Goal: Use online tool/utility: Use online tool/utility

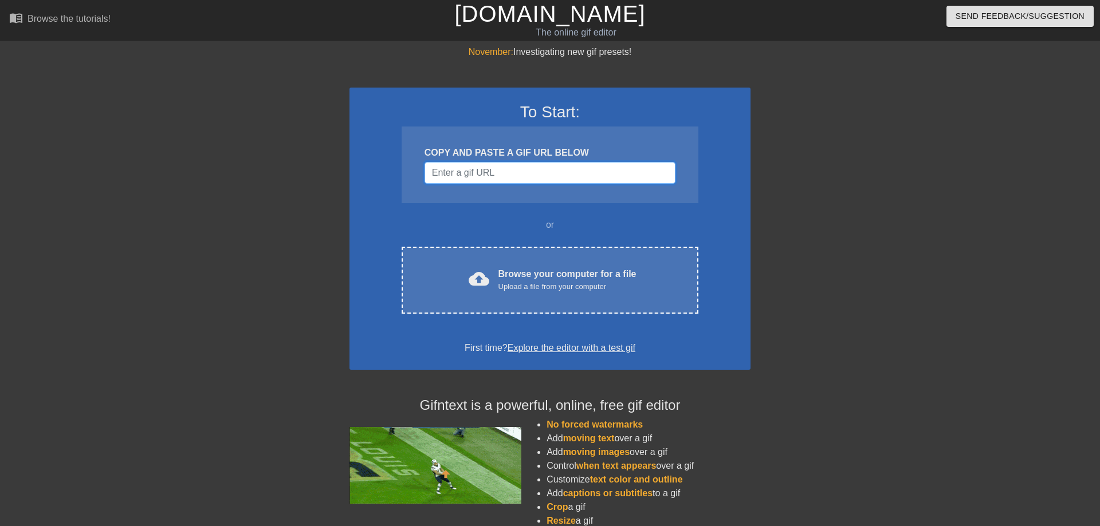
click at [506, 174] on input "Username" at bounding box center [549, 173] width 251 height 22
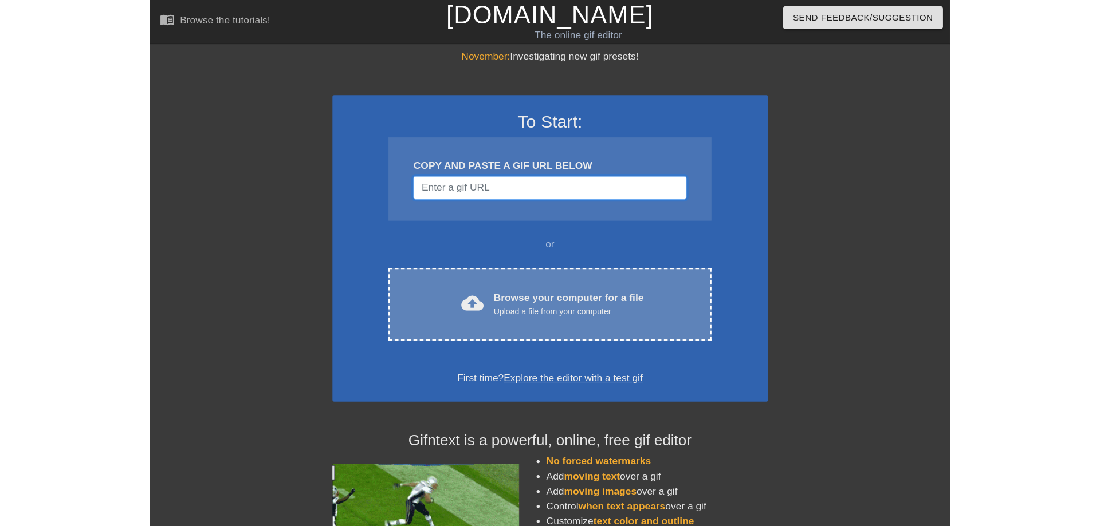
scroll to position [0, 9]
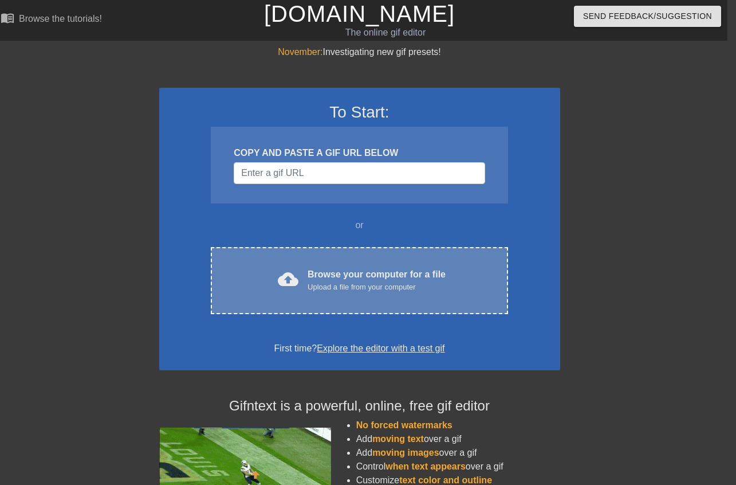
click at [340, 276] on div "Browse your computer for a file Upload a file from your computer" at bounding box center [377, 279] width 138 height 25
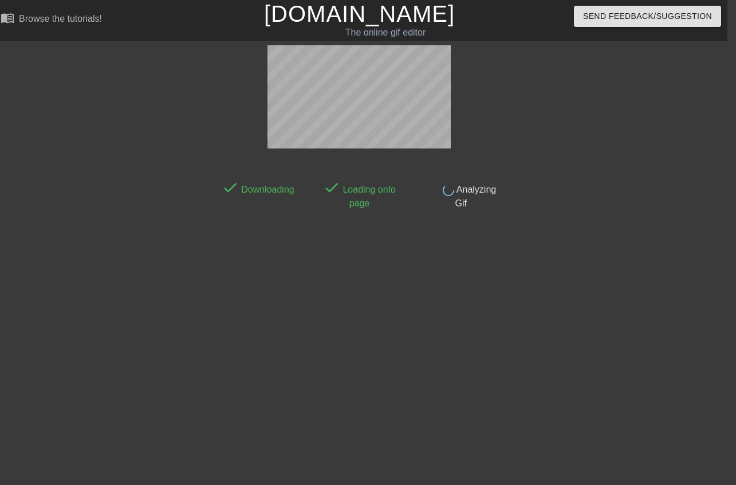
click at [467, 237] on html "menu_book Browse the tutorials! [DOMAIN_NAME] The online gif editor Send Feedba…" at bounding box center [359, 197] width 736 height 394
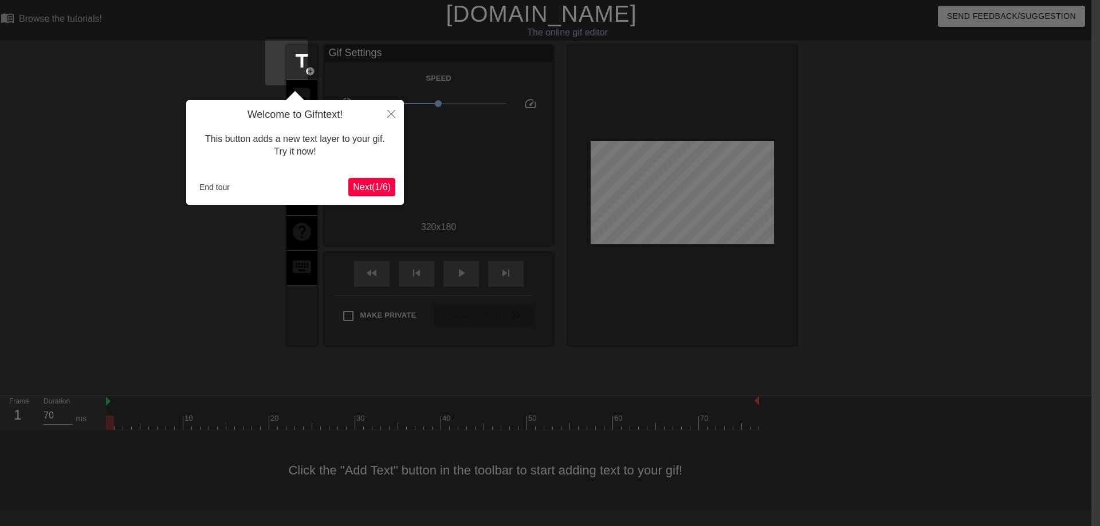
click at [353, 192] on span "Next ( 1 / 6 )" at bounding box center [372, 187] width 38 height 10
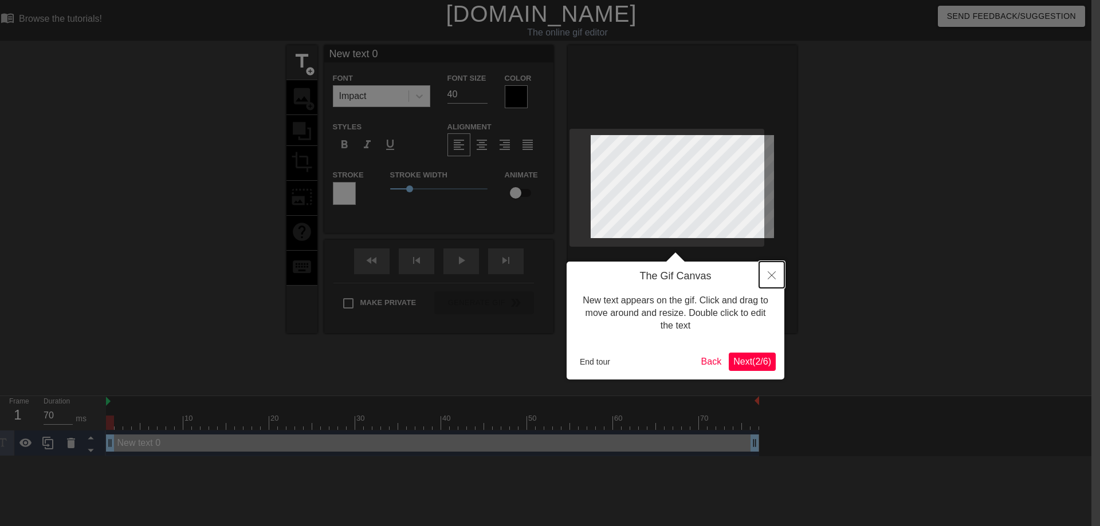
click at [769, 270] on button "Close" at bounding box center [771, 275] width 25 height 26
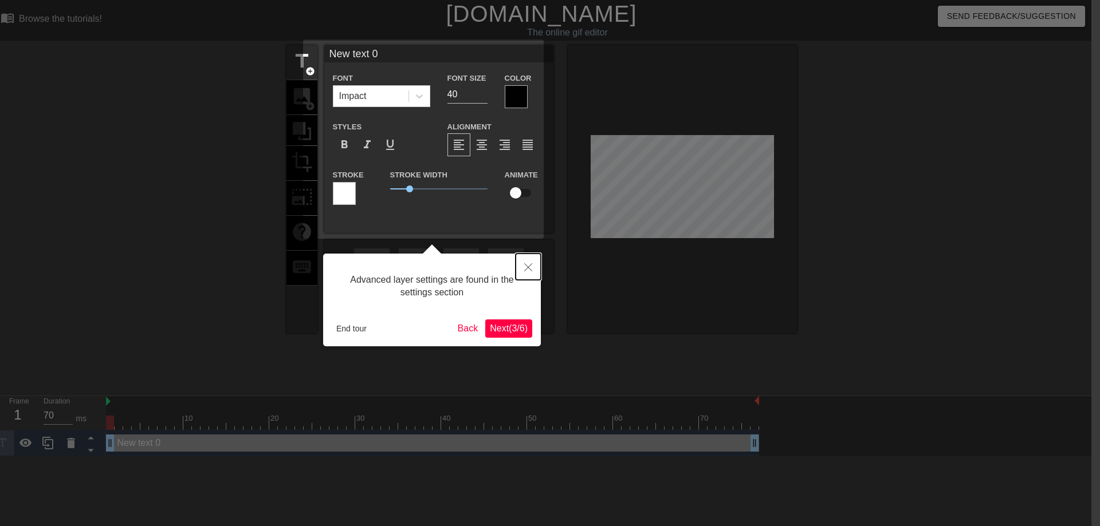
click at [524, 270] on button "Close" at bounding box center [527, 267] width 25 height 26
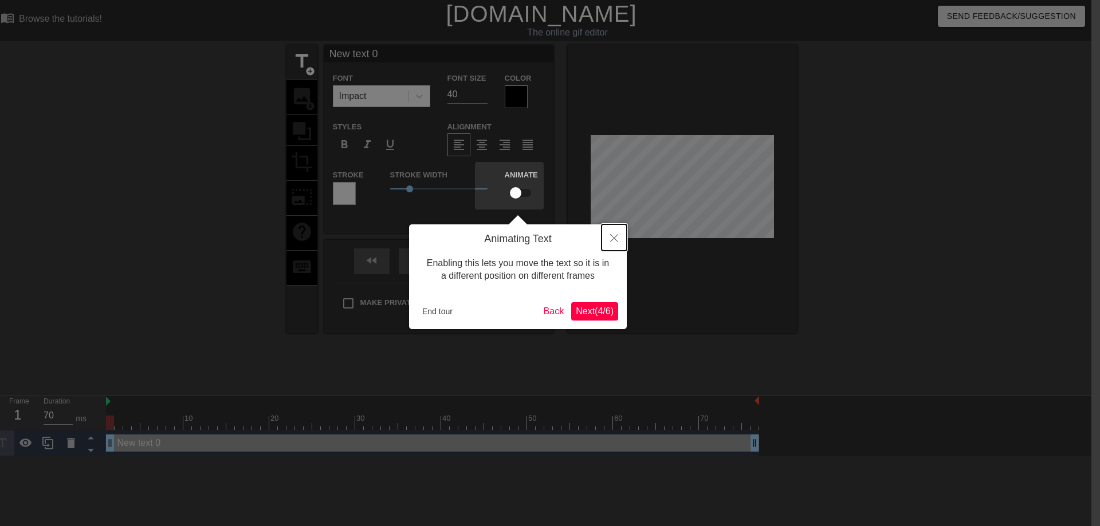
click at [612, 233] on button "Close" at bounding box center [613, 237] width 25 height 26
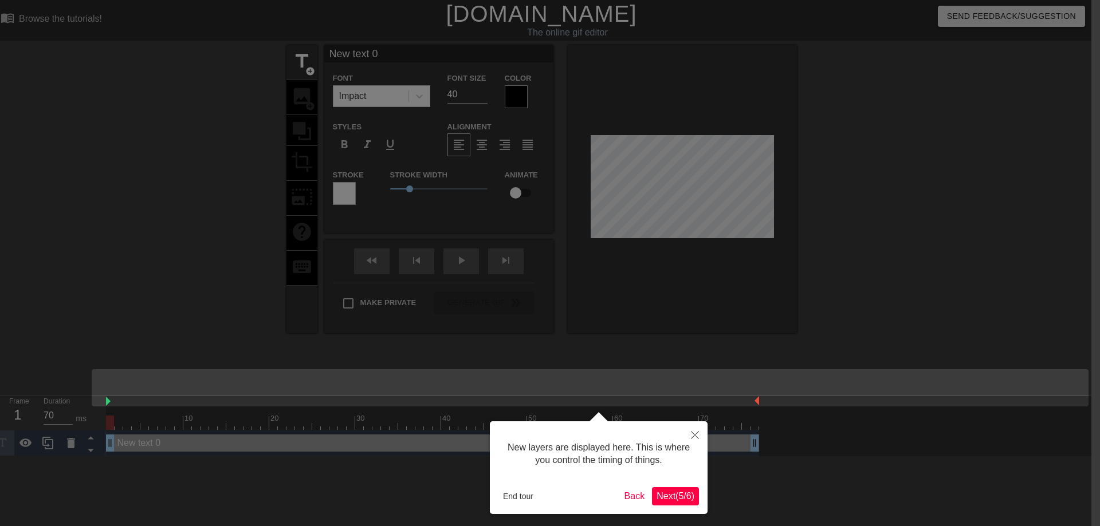
click at [666, 430] on div "New layers are displayed here. This is where you control the timing of things. …" at bounding box center [599, 468] width 218 height 93
click at [698, 430] on button "Close" at bounding box center [694, 435] width 25 height 26
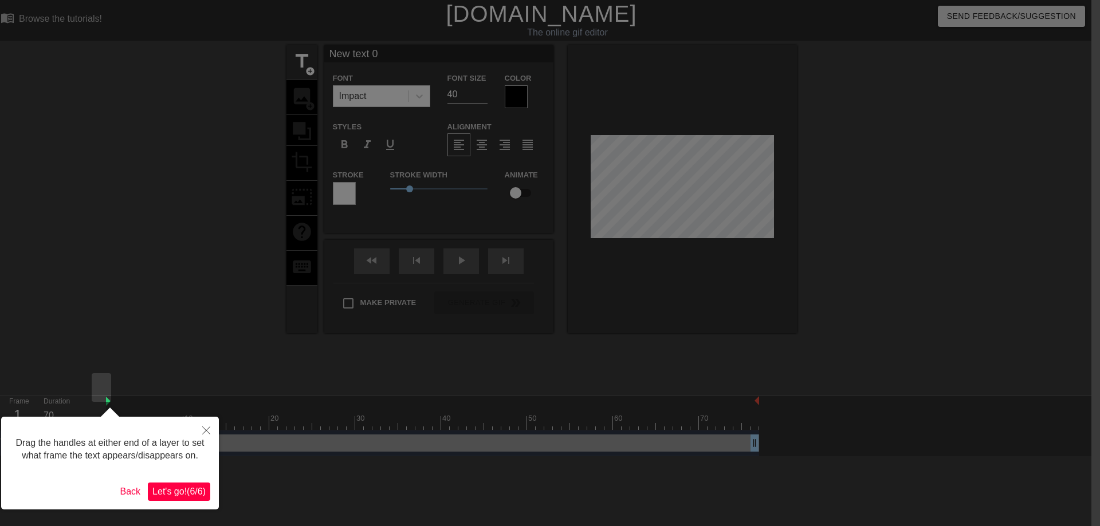
click at [226, 432] on div at bounding box center [541, 263] width 1100 height 526
click at [214, 430] on button "Close" at bounding box center [206, 430] width 25 height 26
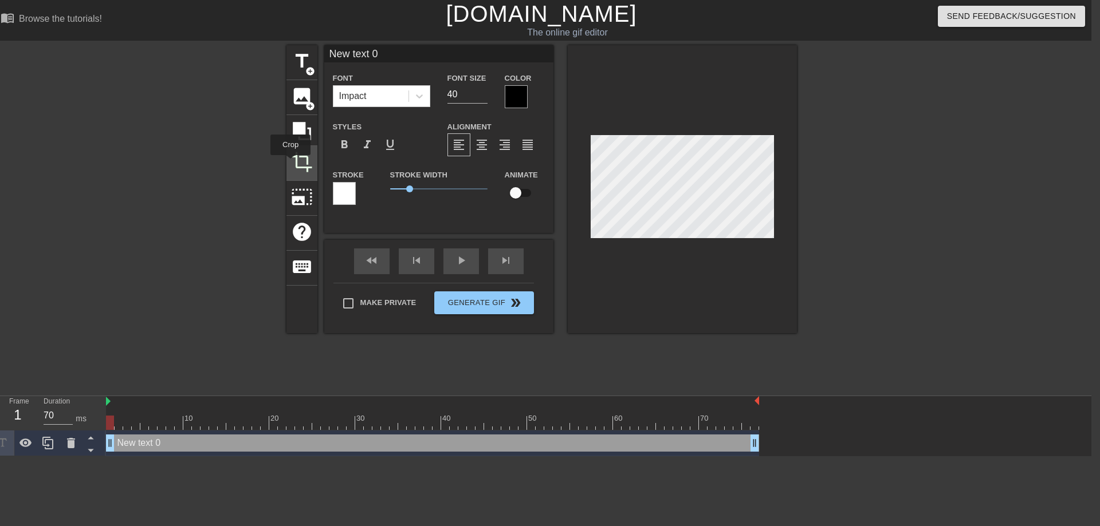
click at [291, 163] on span "crop" at bounding box center [302, 162] width 22 height 22
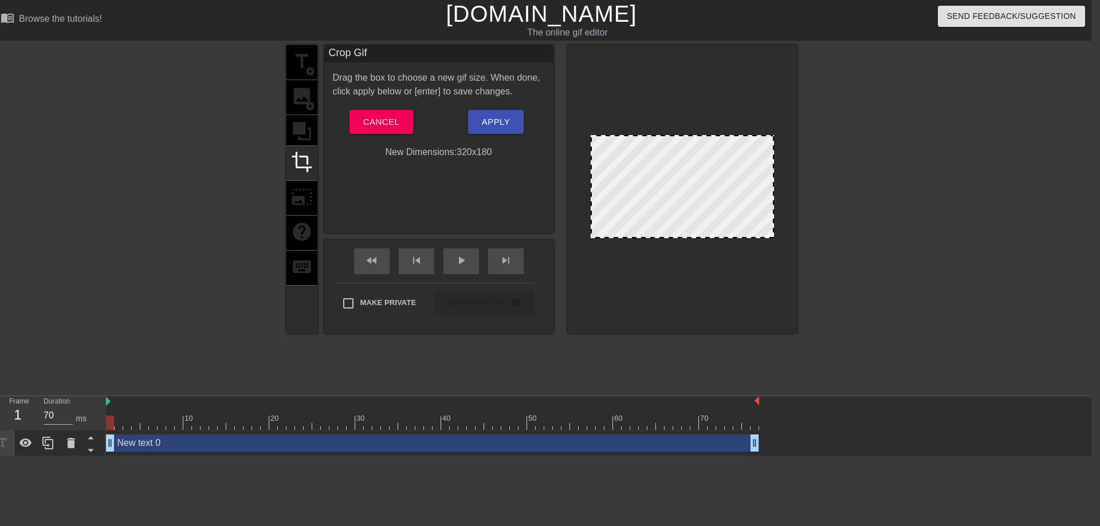
drag, startPoint x: 582, startPoint y: 131, endPoint x: 580, endPoint y: 115, distance: 16.1
click at [580, 115] on div at bounding box center [682, 189] width 229 height 288
click at [366, 128] on span "Cancel" at bounding box center [381, 122] width 36 height 15
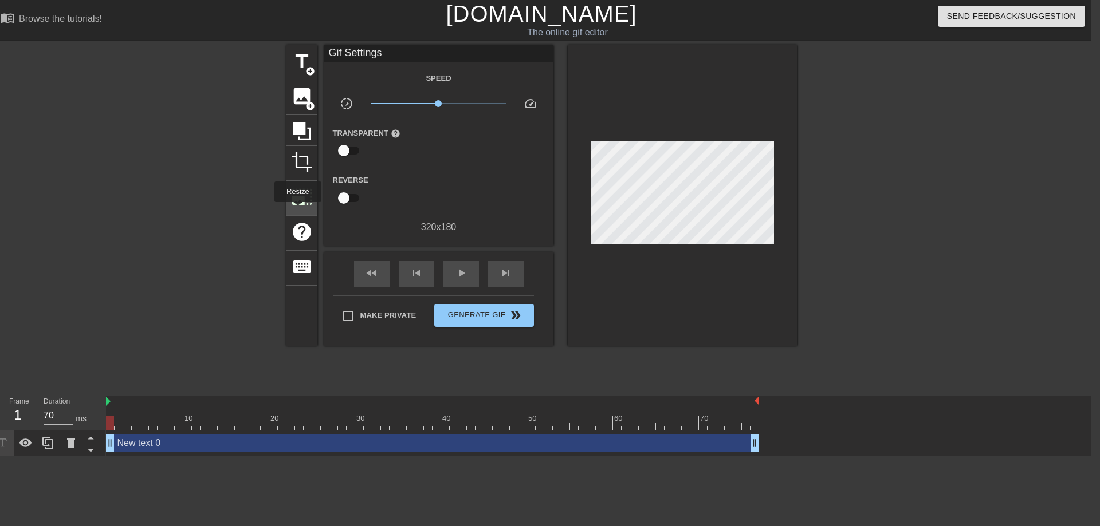
click at [297, 210] on div "photo_size_select_large" at bounding box center [301, 198] width 31 height 35
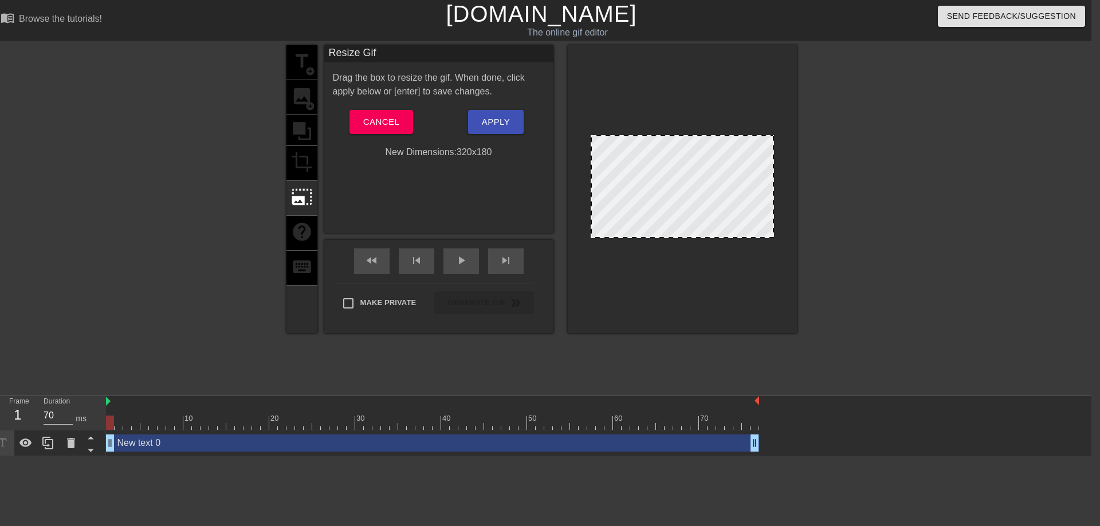
click at [585, 132] on div at bounding box center [682, 189] width 229 height 288
drag, startPoint x: 593, startPoint y: 145, endPoint x: 680, endPoint y: 179, distance: 93.4
click at [616, 149] on div at bounding box center [681, 186] width 183 height 103
drag, startPoint x: 763, startPoint y: 237, endPoint x: 346, endPoint y: 253, distance: 417.8
click at [680, 136] on span at bounding box center [680, 136] width 0 height 0
